Goal: Task Accomplishment & Management: Complete application form

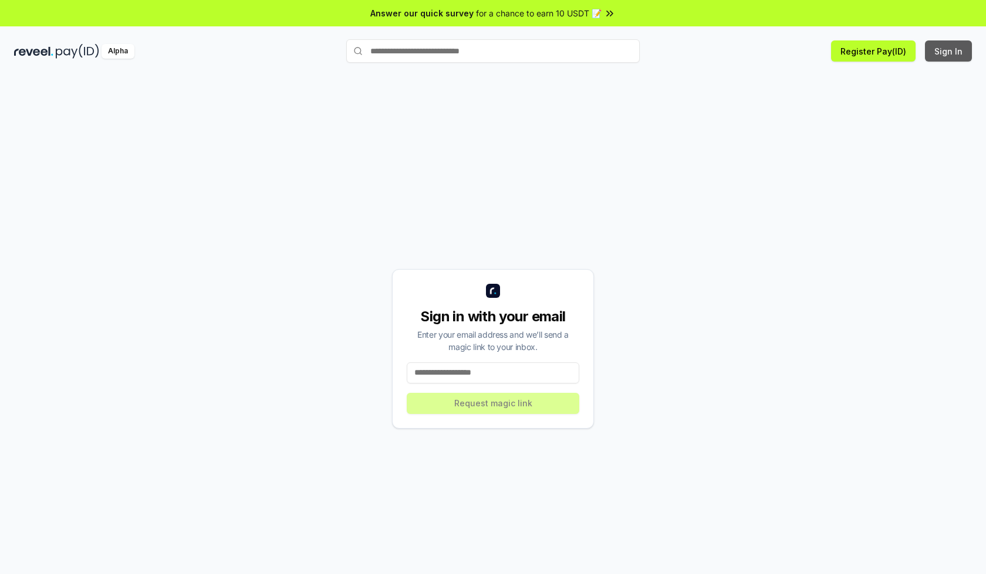
click at [949, 51] on button "Sign In" at bounding box center [948, 50] width 47 height 21
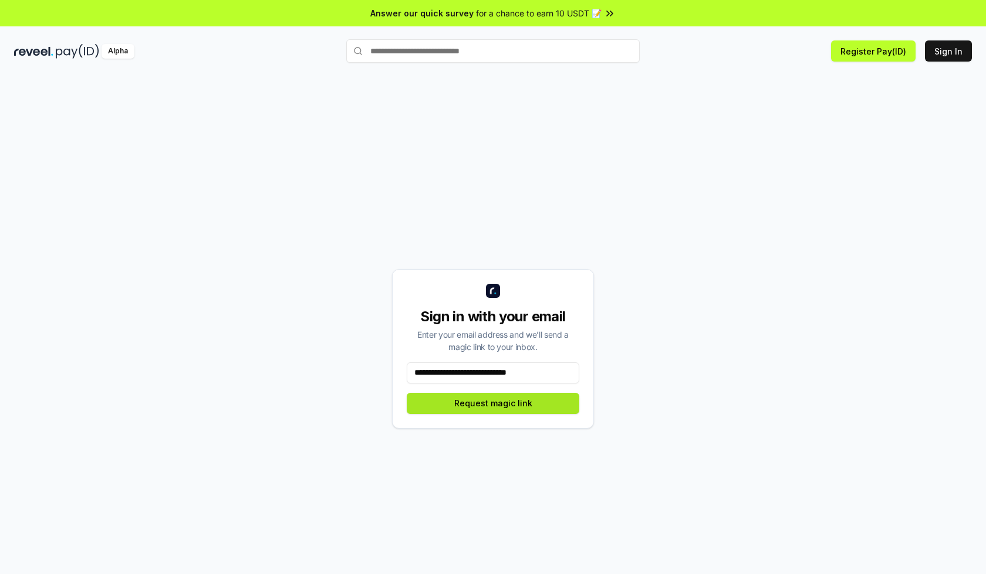
type input "**********"
click at [493, 403] on button "Request magic link" at bounding box center [493, 403] width 172 height 21
